Goal: Information Seeking & Learning: Learn about a topic

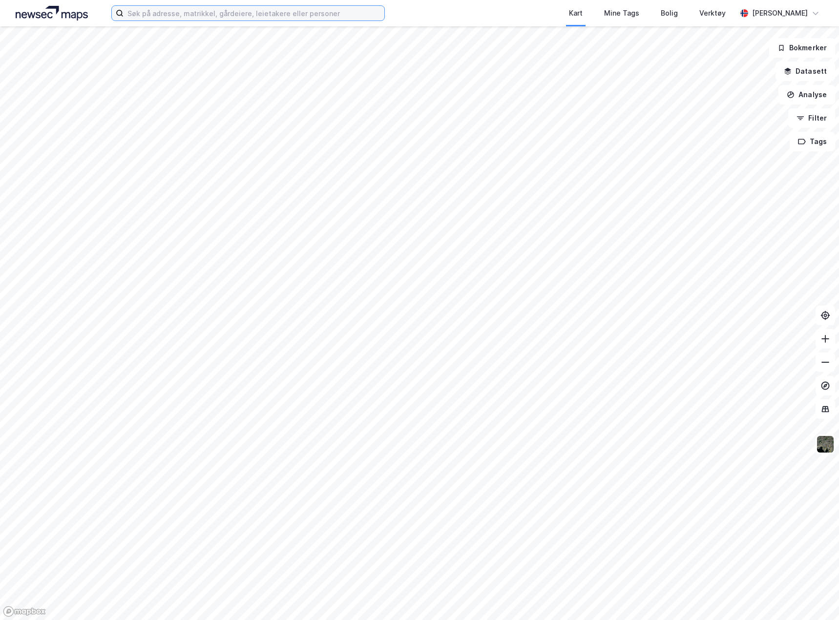
click at [155, 17] on input at bounding box center [254, 13] width 261 height 15
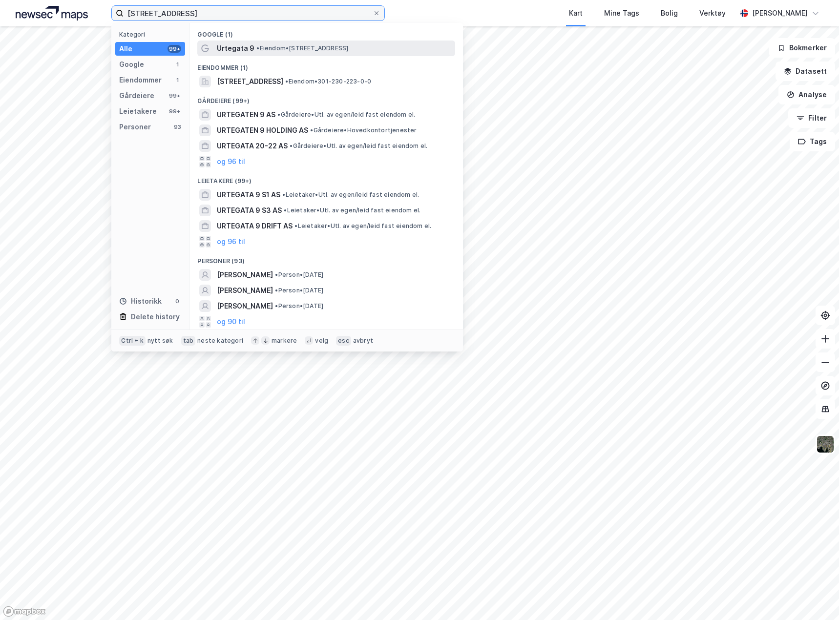
type input "[STREET_ADDRESS]"
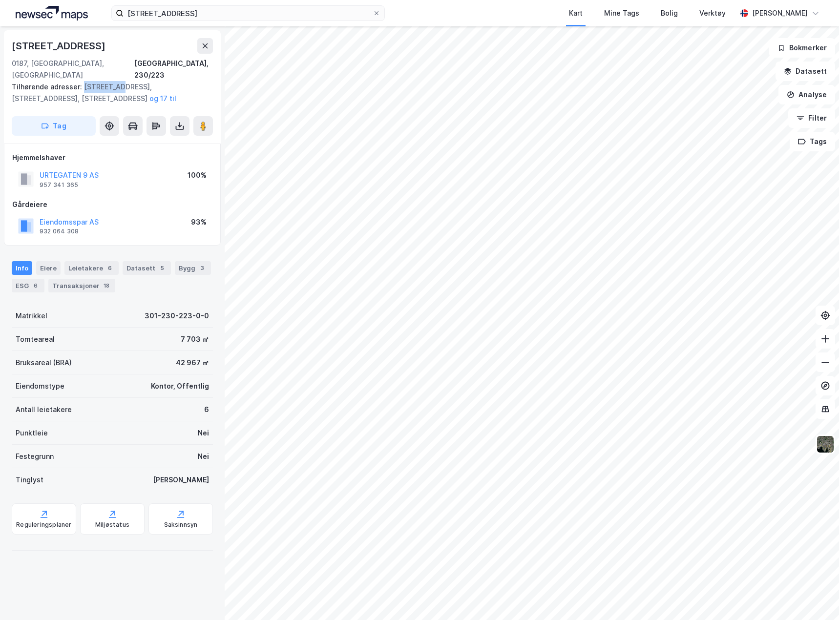
drag, startPoint x: 81, startPoint y: 71, endPoint x: 114, endPoint y: 75, distance: 33.4
click at [114, 81] on div "Tilhørende adresser: [STREET_ADDRESS], [STREET_ADDRESS], [STREET_ADDRESS] til" at bounding box center [108, 92] width 193 height 23
copy div "Urtegata 9"
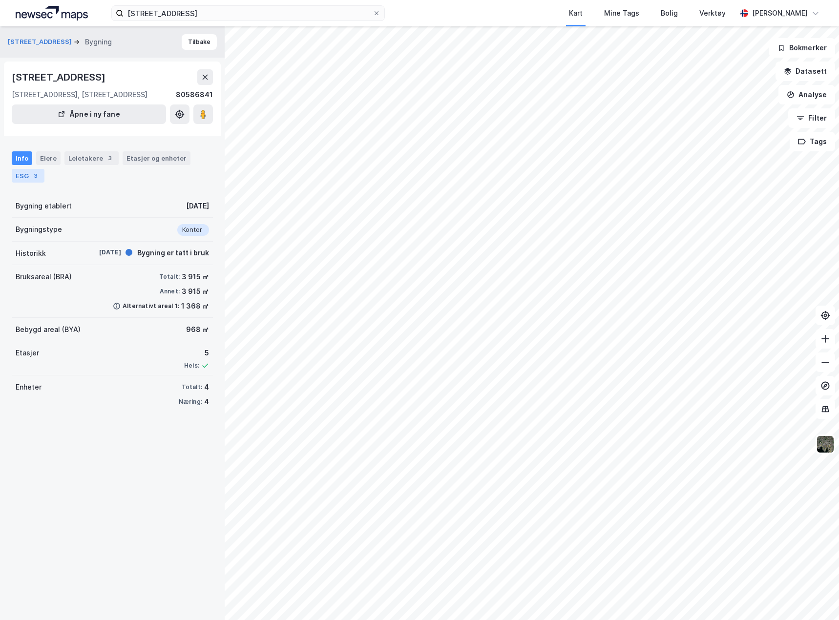
click at [23, 183] on div "ESG 3" at bounding box center [28, 176] width 33 height 14
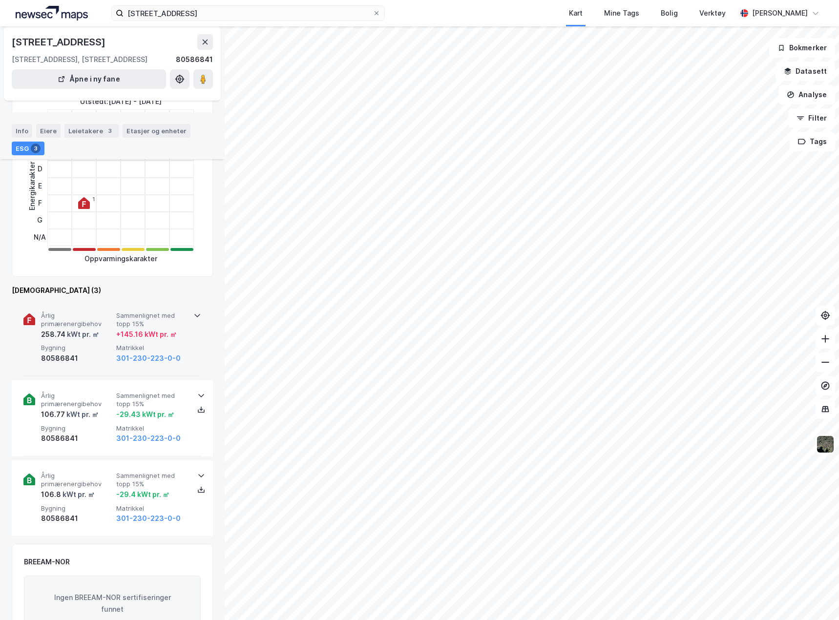
scroll to position [195, 0]
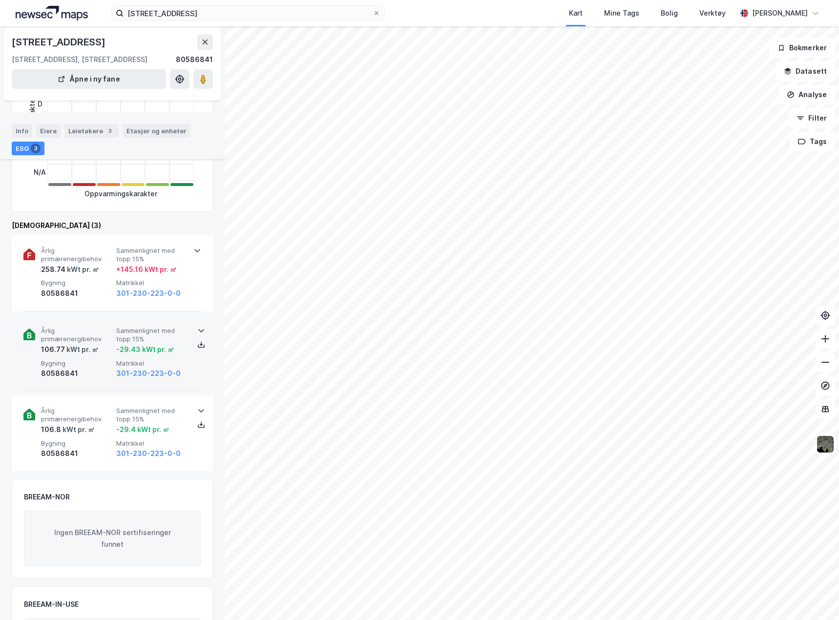
click at [187, 392] on div "Årlig primærenergibehov 106.77 kWt pr. ㎡ Sammenlignet med topp 15% -29.43 kWt p…" at bounding box center [112, 353] width 178 height 76
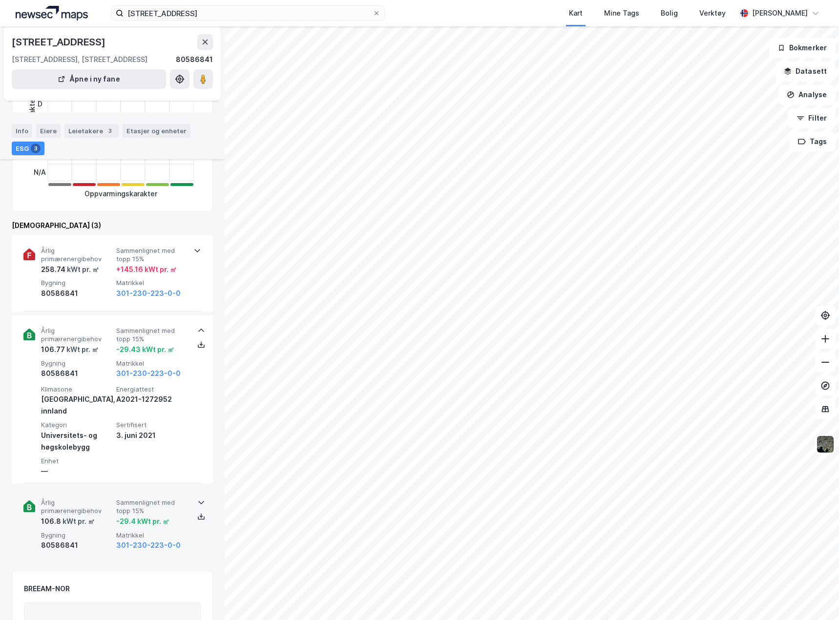
click at [183, 551] on div "301-230-223-0-0" at bounding box center [151, 546] width 71 height 12
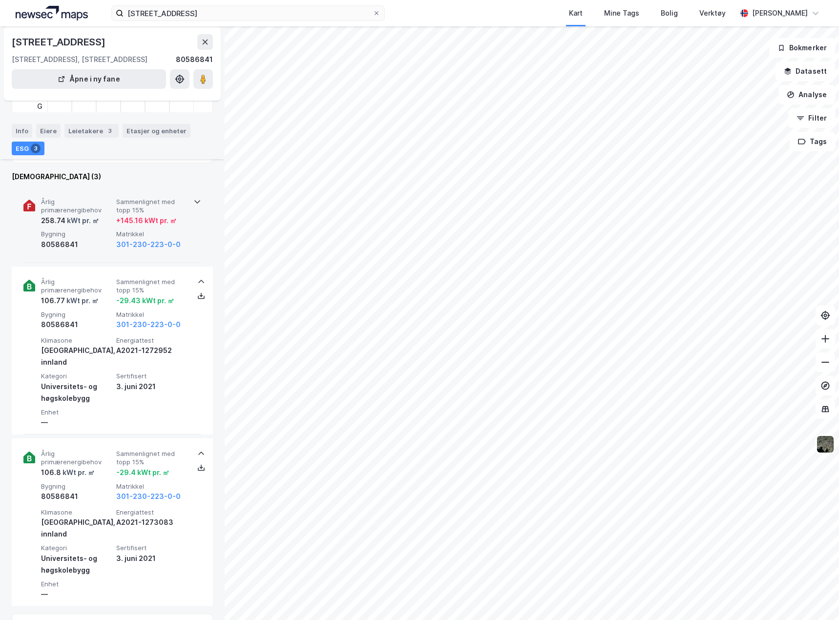
click at [189, 263] on div "Årlig primærenergibehov 258.74 kWt pr. ㎡ Sammenlignet med topp 15% + 145.16 kWt…" at bounding box center [112, 225] width 178 height 76
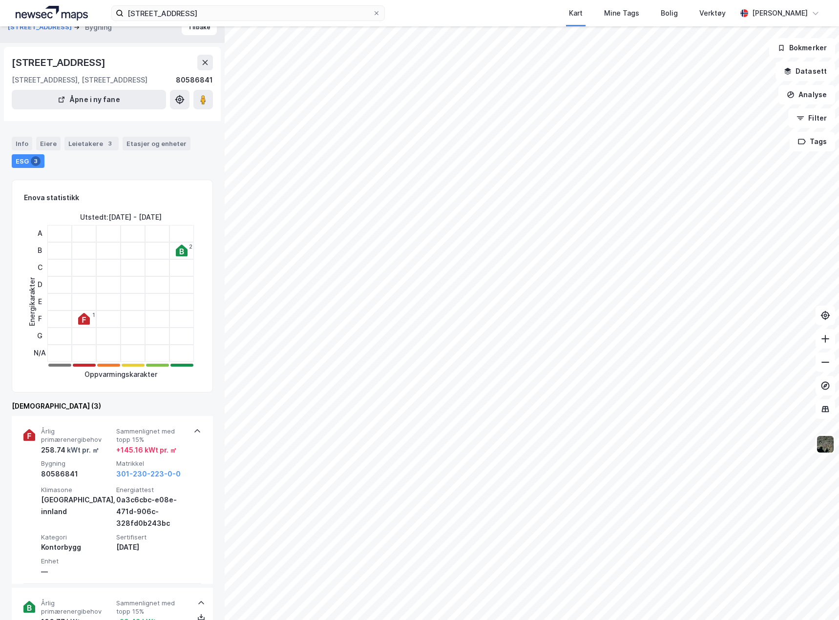
scroll to position [0, 0]
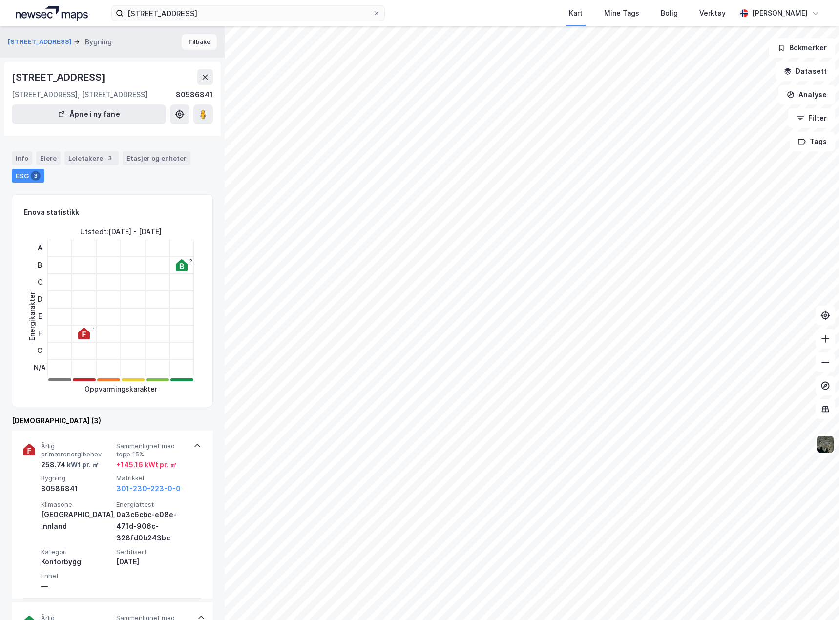
click at [190, 46] on button "Tilbake" at bounding box center [199, 42] width 35 height 16
